Goal: Task Accomplishment & Management: Use online tool/utility

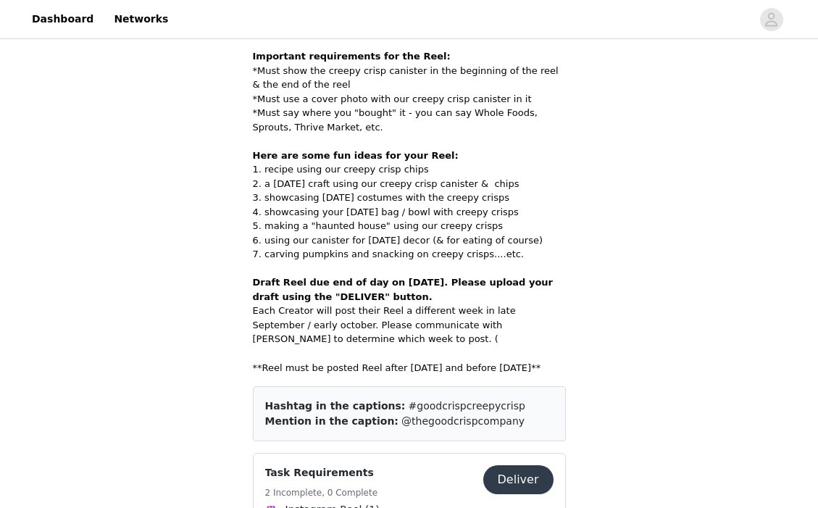
scroll to position [676, 0]
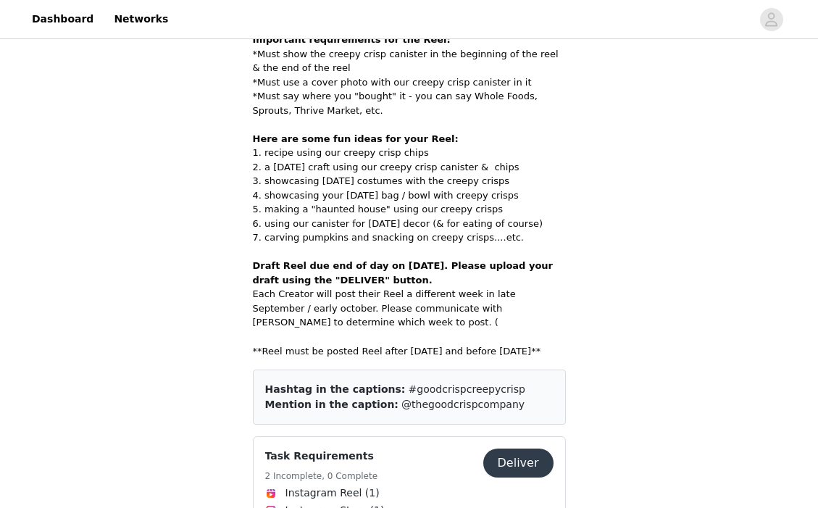
click at [514, 449] on button "Deliver" at bounding box center [518, 463] width 70 height 29
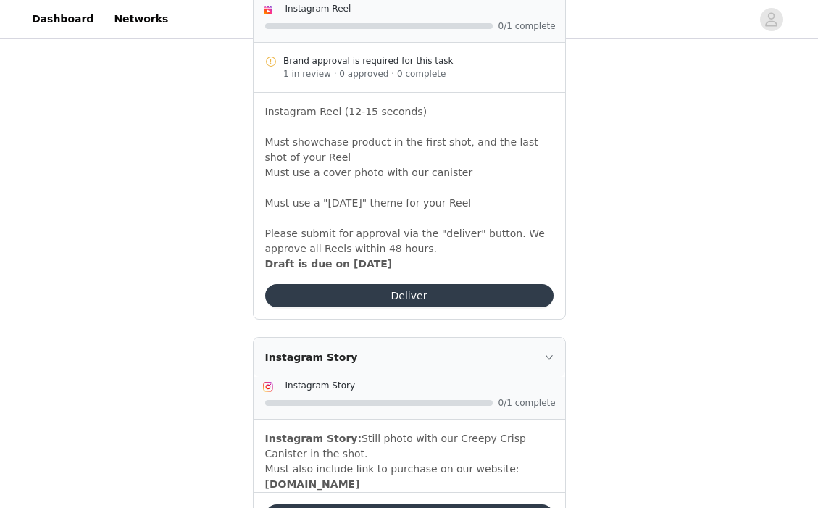
scroll to position [493, 0]
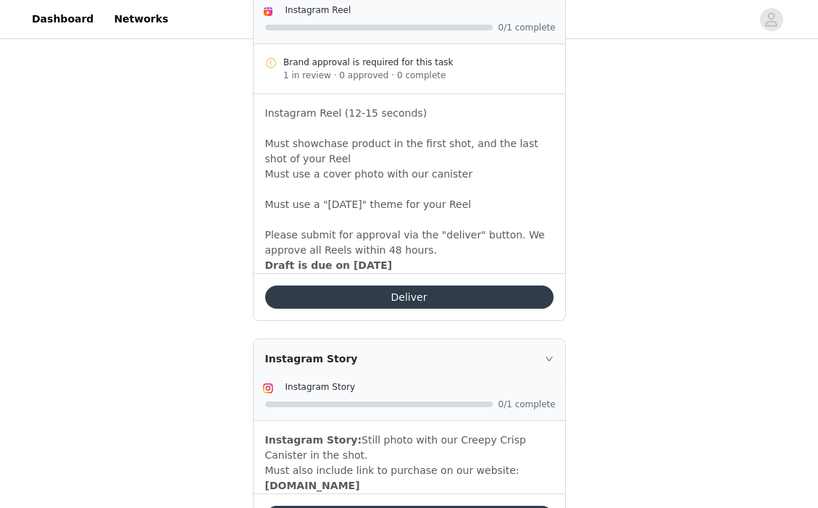
click at [433, 291] on button "Deliver" at bounding box center [409, 296] width 288 height 23
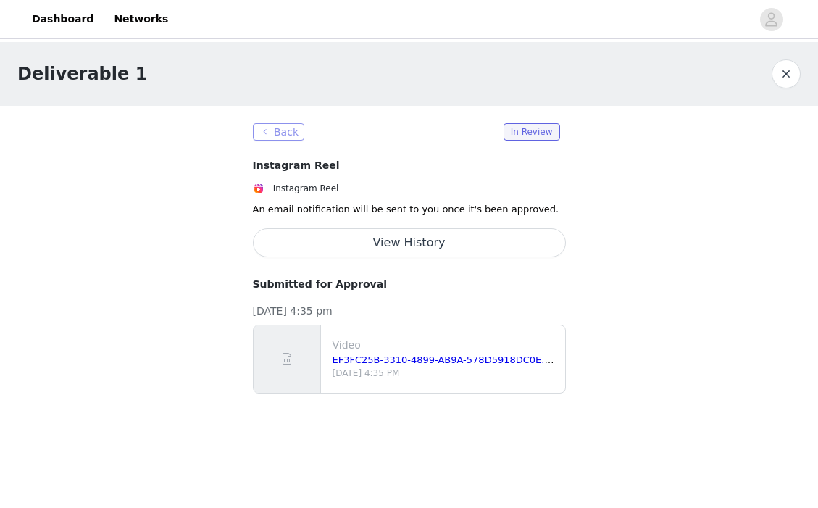
click at [262, 136] on button "Back" at bounding box center [279, 131] width 52 height 17
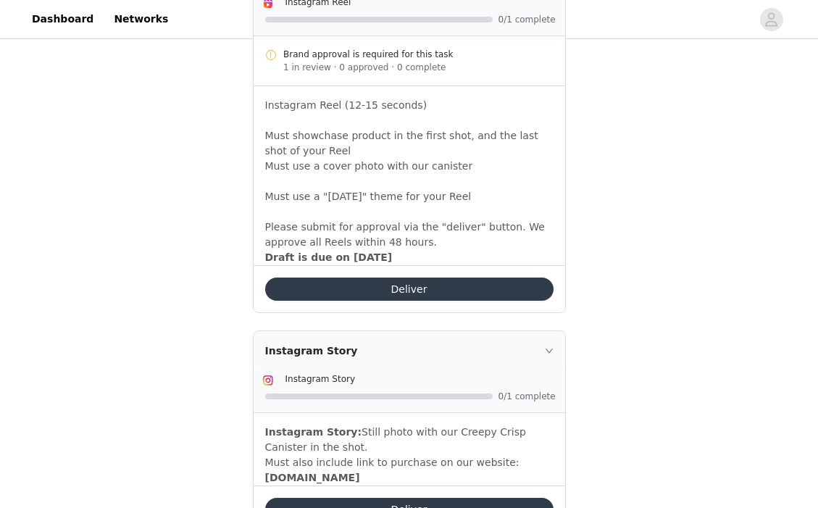
scroll to position [561, 0]
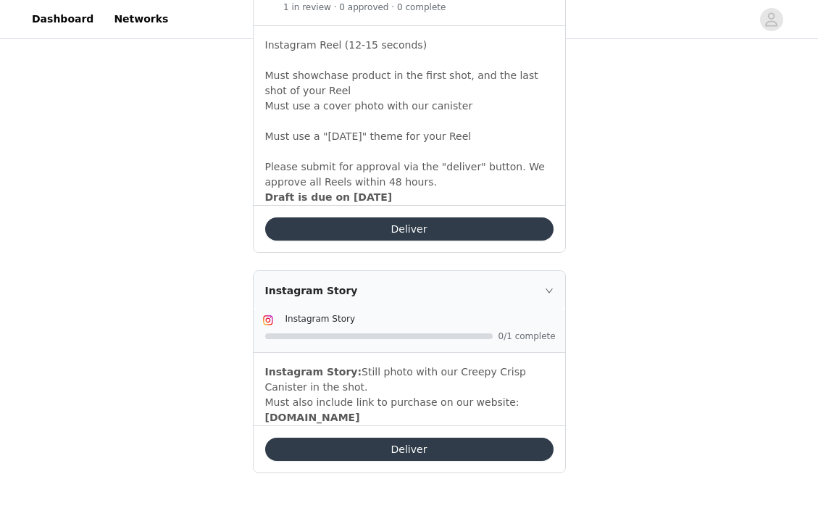
click at [375, 444] on button "Deliver" at bounding box center [409, 449] width 288 height 23
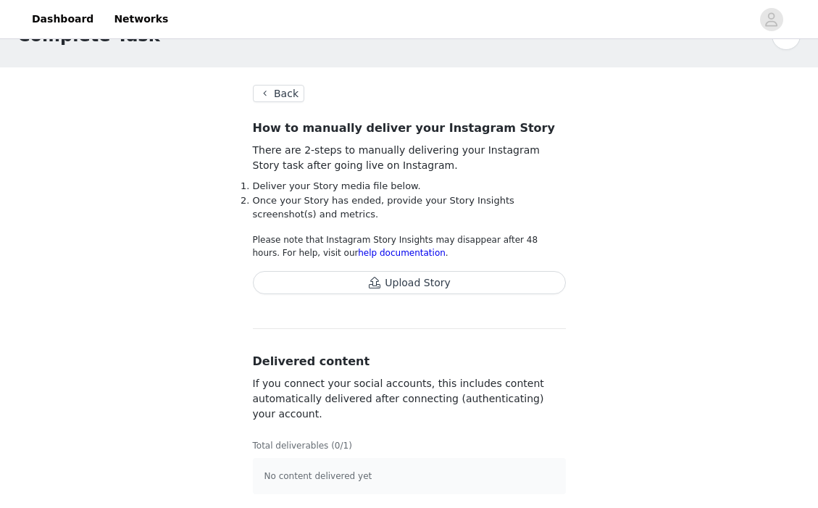
scroll to position [41, 0]
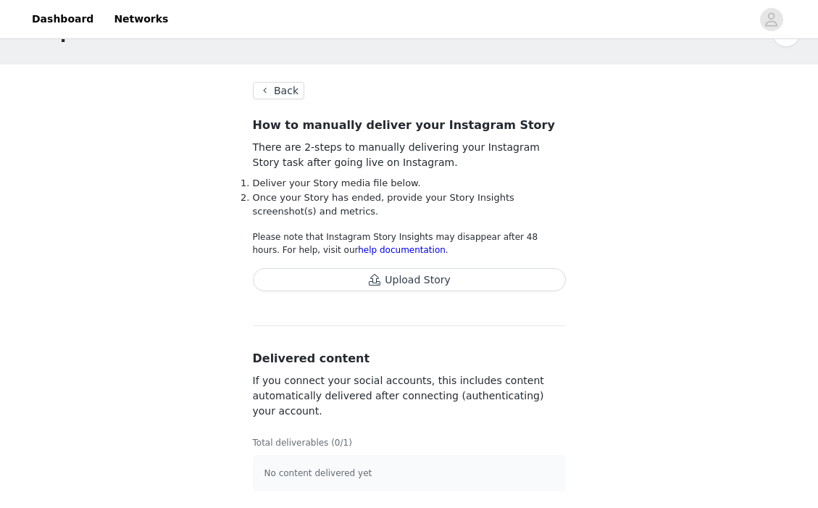
click at [411, 277] on button "Upload Story" at bounding box center [409, 279] width 313 height 23
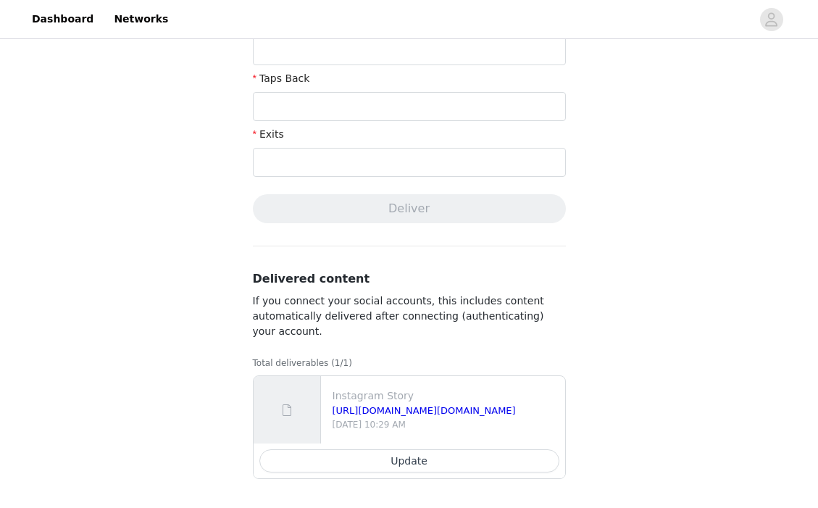
scroll to position [0, 0]
